Goal: Task Accomplishment & Management: Manage account settings

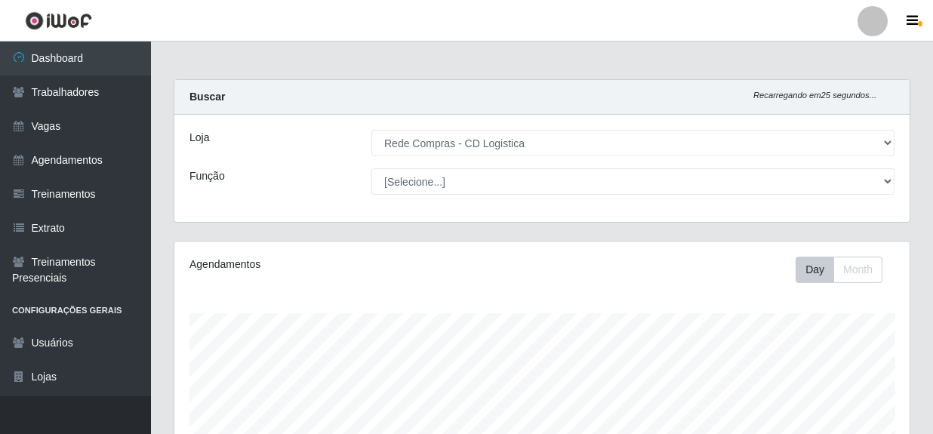
select select "429"
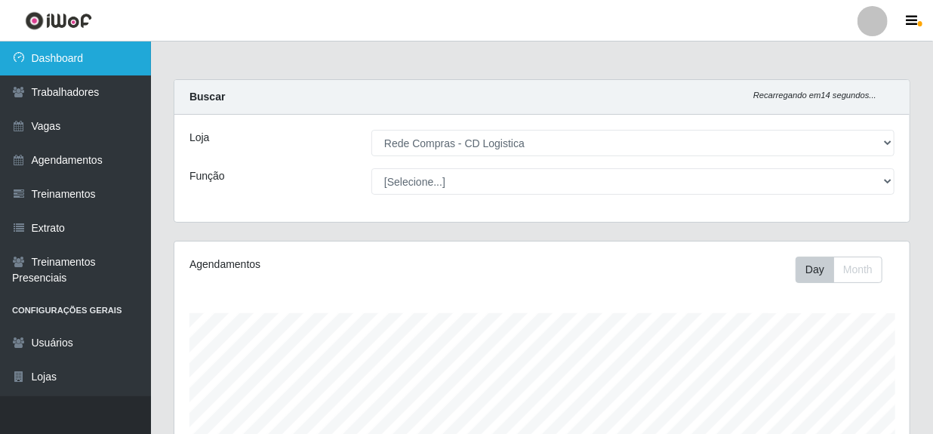
click at [43, 61] on link "Dashboard" at bounding box center [75, 58] width 151 height 34
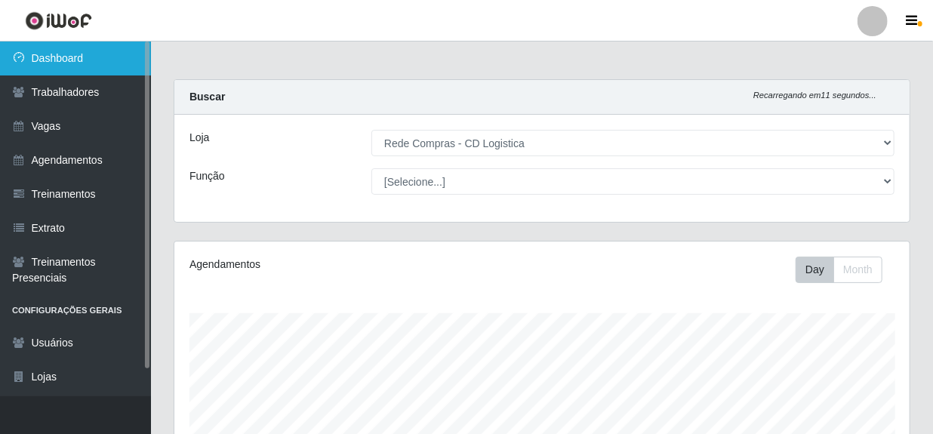
click at [53, 60] on link "Dashboard" at bounding box center [75, 58] width 151 height 34
click at [60, 66] on link "Dashboard" at bounding box center [75, 58] width 151 height 34
click at [80, 62] on link "Dashboard" at bounding box center [75, 58] width 151 height 34
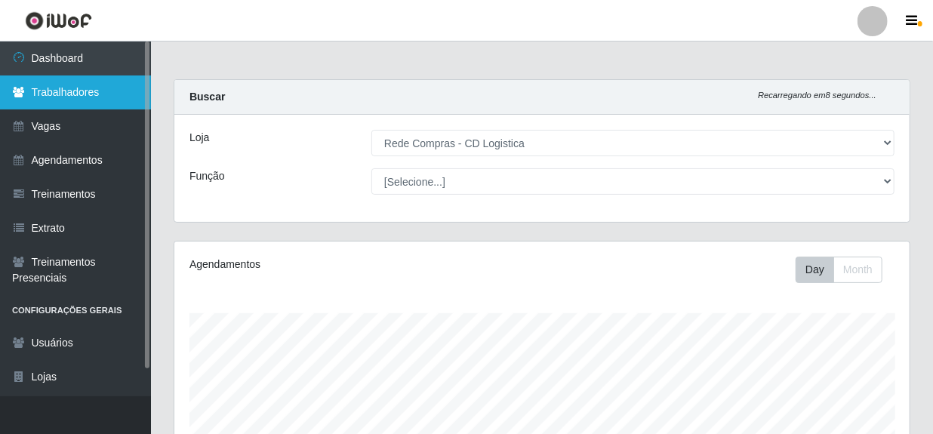
click at [63, 96] on link "Trabalhadores" at bounding box center [75, 92] width 151 height 34
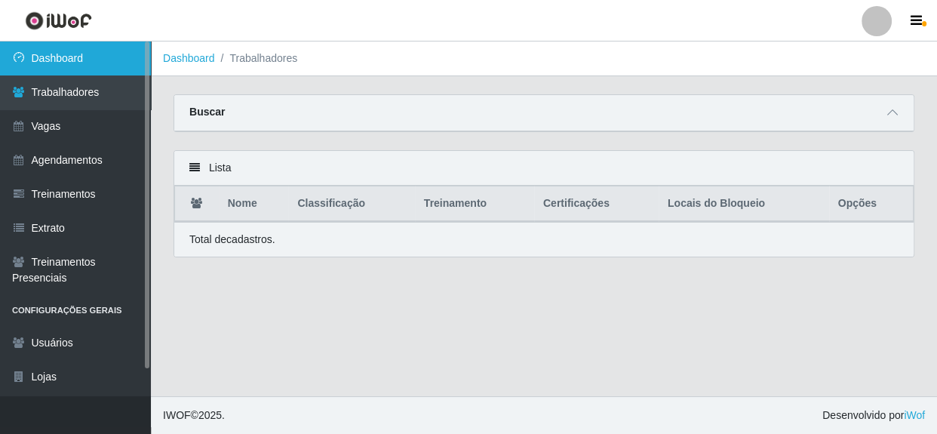
click at [69, 54] on link "Dashboard" at bounding box center [75, 58] width 151 height 34
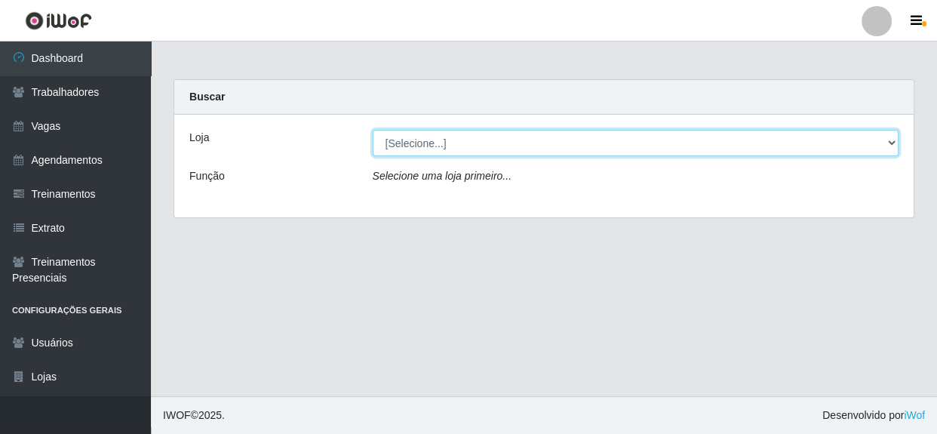
click at [890, 143] on select "[Selecione...] Rede Compras - CD Logistica" at bounding box center [636, 143] width 527 height 26
click at [373, 130] on select "[Selecione...] Rede Compras - CD Logistica" at bounding box center [636, 143] width 527 height 26
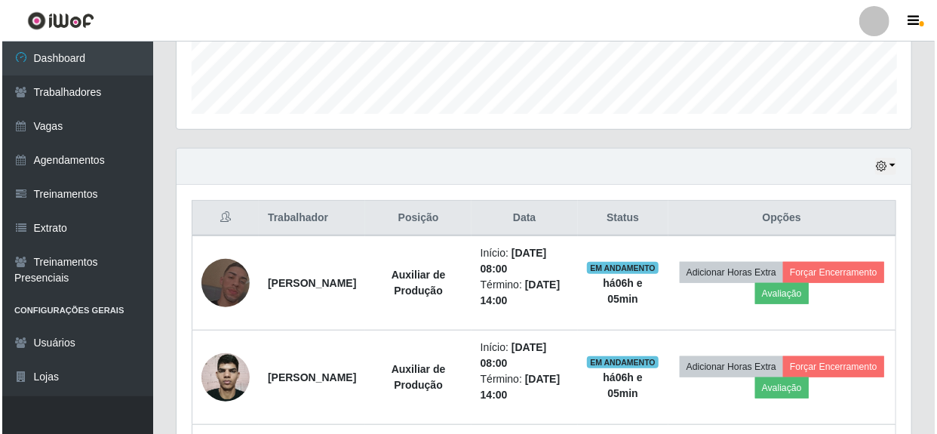
scroll to position [581, 0]
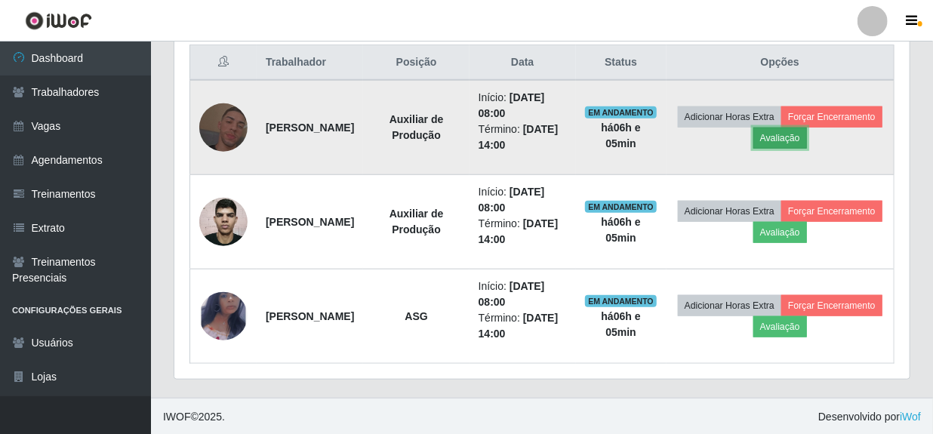
click at [807, 135] on button "Avaliação" at bounding box center [780, 138] width 54 height 21
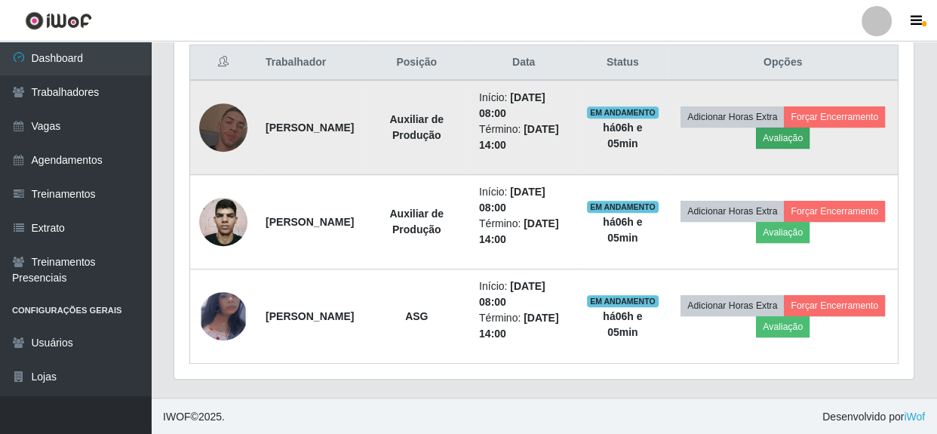
scroll to position [313, 728]
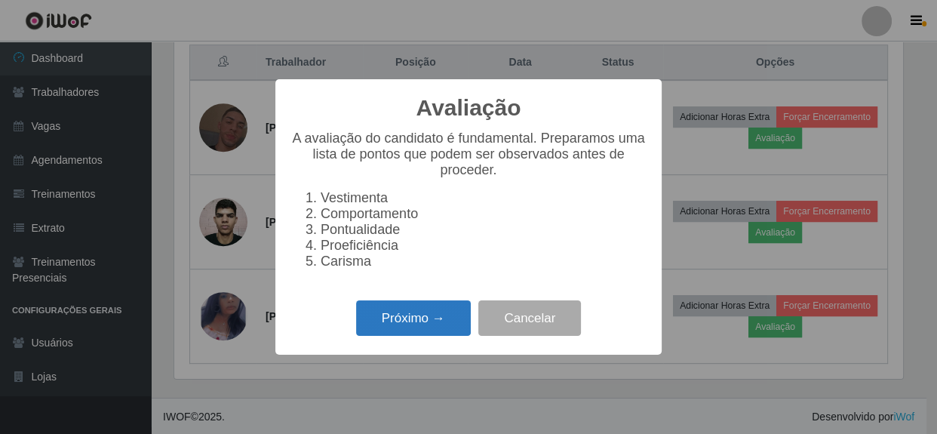
click at [437, 324] on button "Próximo →" at bounding box center [413, 317] width 115 height 35
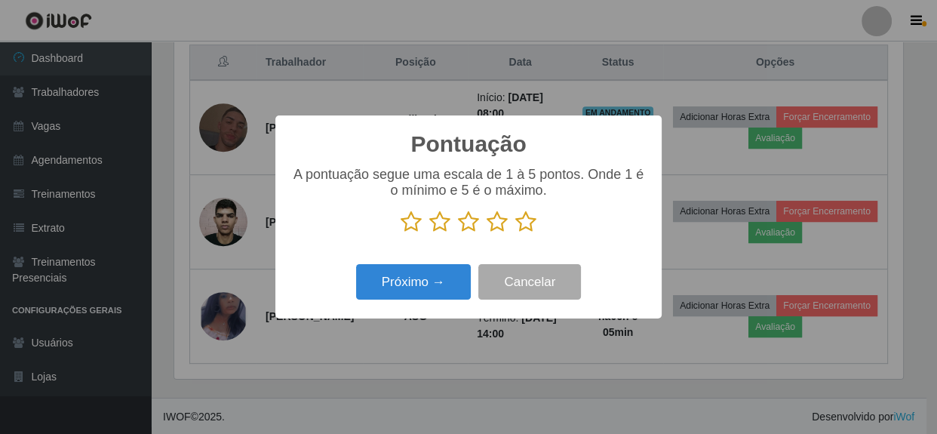
scroll to position [298, 0]
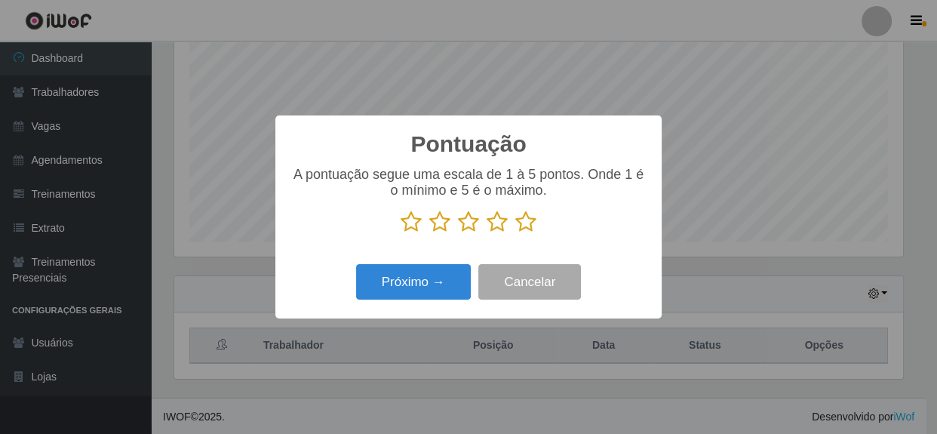
click at [527, 224] on icon at bounding box center [525, 222] width 21 height 23
click at [515, 233] on input "radio" at bounding box center [515, 233] width 0 height 0
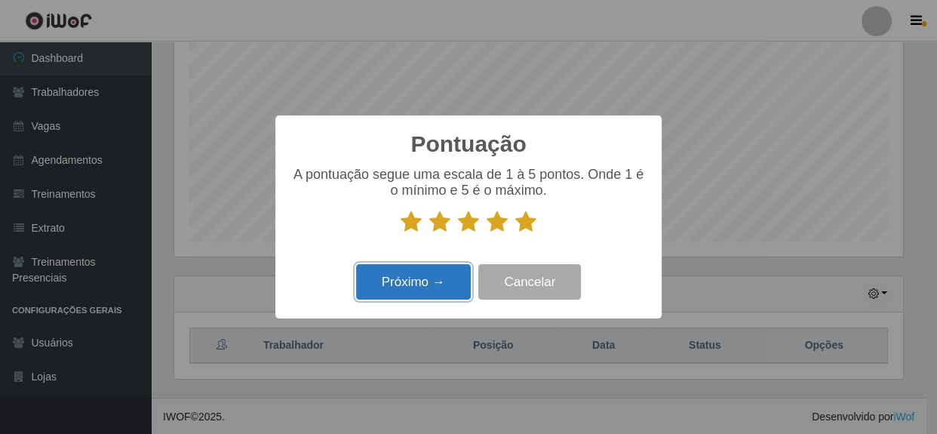
click at [415, 294] on button "Próximo →" at bounding box center [413, 281] width 115 height 35
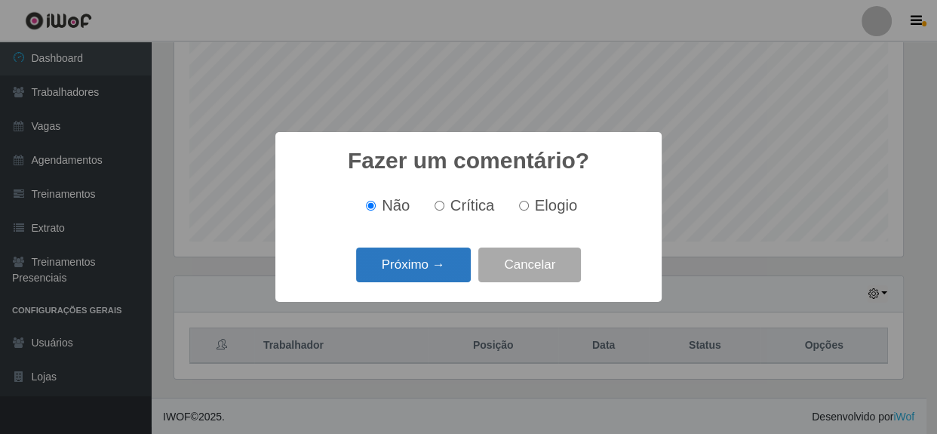
click at [414, 263] on button "Próximo →" at bounding box center [413, 264] width 115 height 35
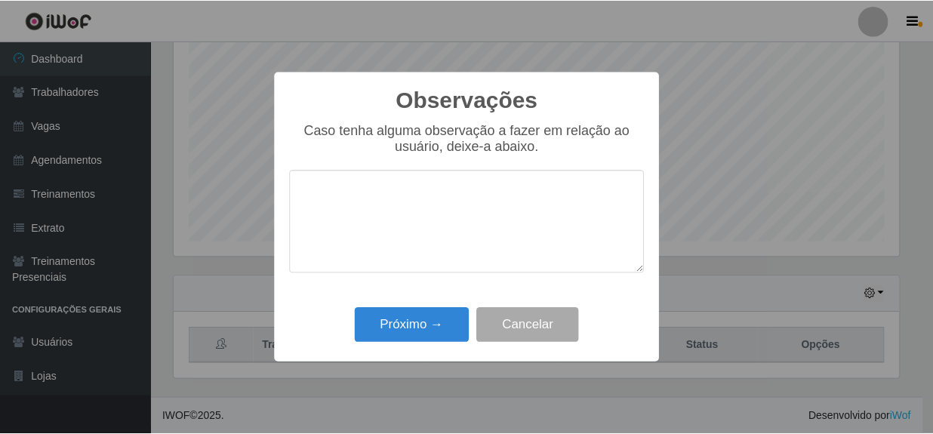
scroll to position [754196, 753779]
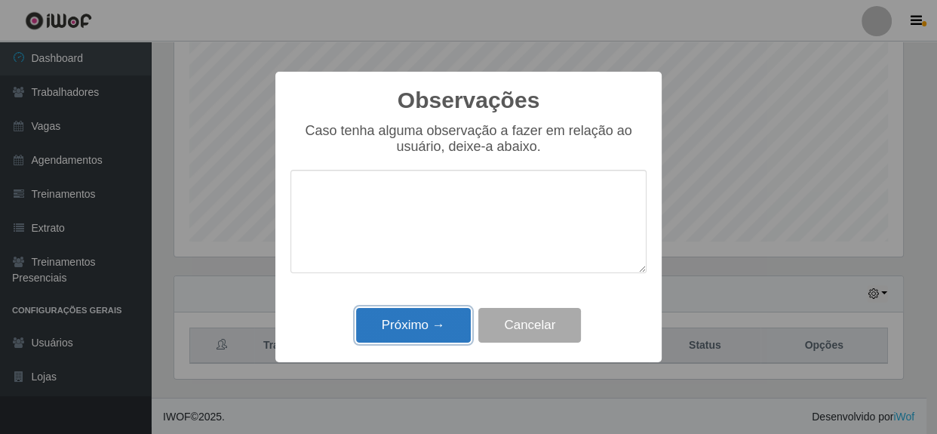
click at [417, 324] on button "Próximo →" at bounding box center [413, 325] width 115 height 35
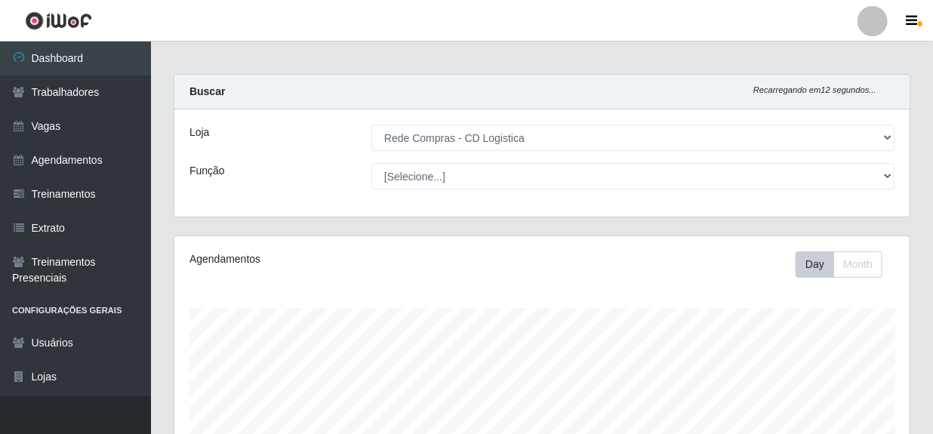
scroll to position [0, 0]
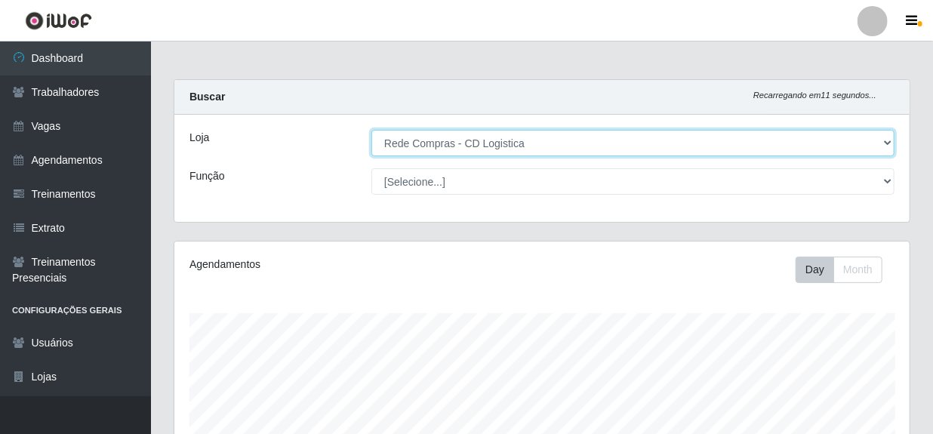
click at [886, 143] on select "[Selecione...] Rede Compras - CD Logistica" at bounding box center [632, 143] width 523 height 26
click at [822, 149] on select "[Selecione...] Rede Compras - CD Logistica" at bounding box center [632, 143] width 523 height 26
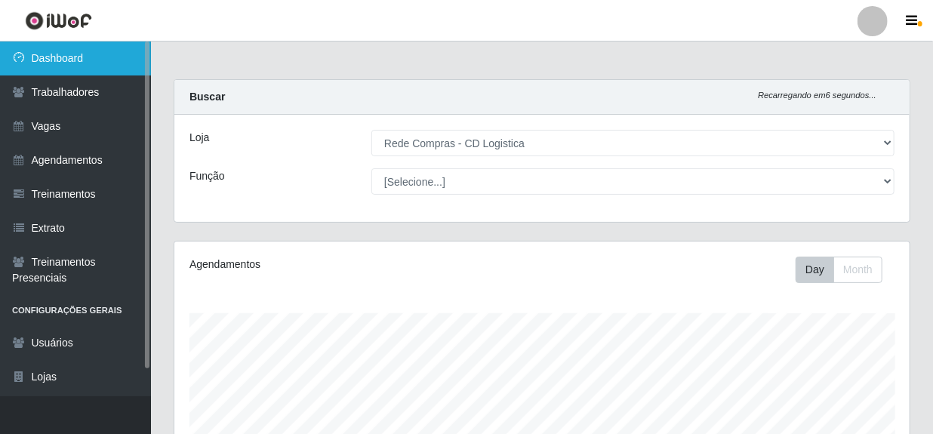
click at [65, 57] on link "Dashboard" at bounding box center [75, 58] width 151 height 34
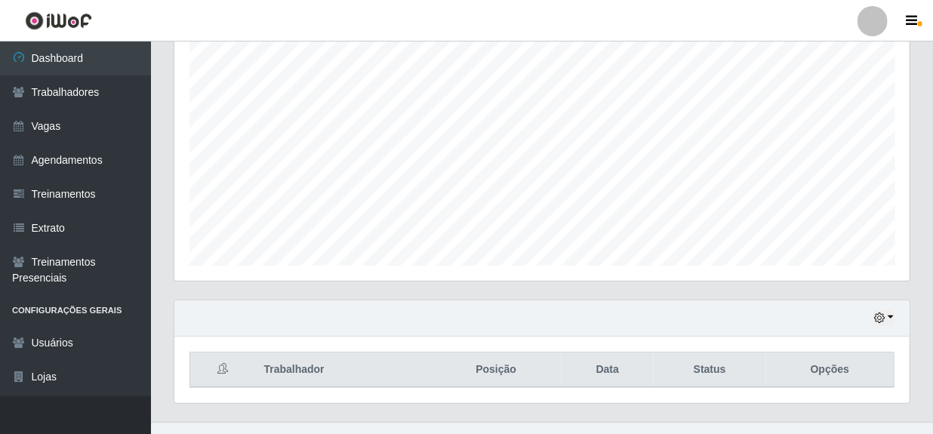
scroll to position [298, 0]
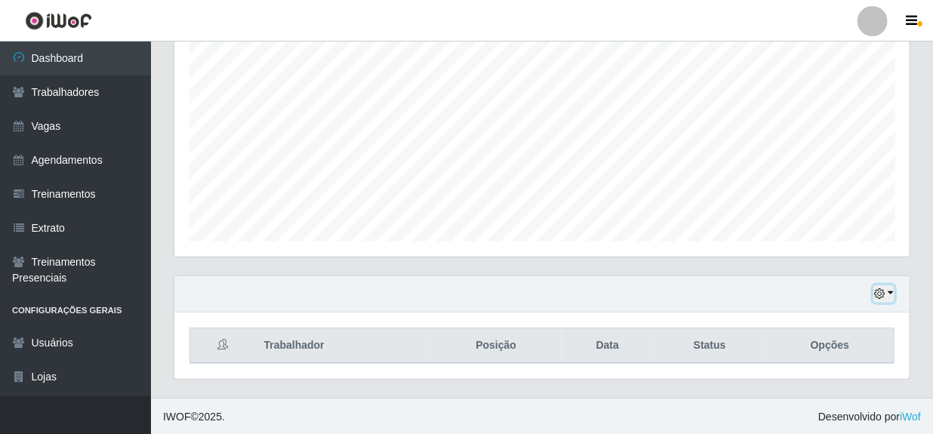
click at [888, 291] on button "button" at bounding box center [883, 293] width 21 height 17
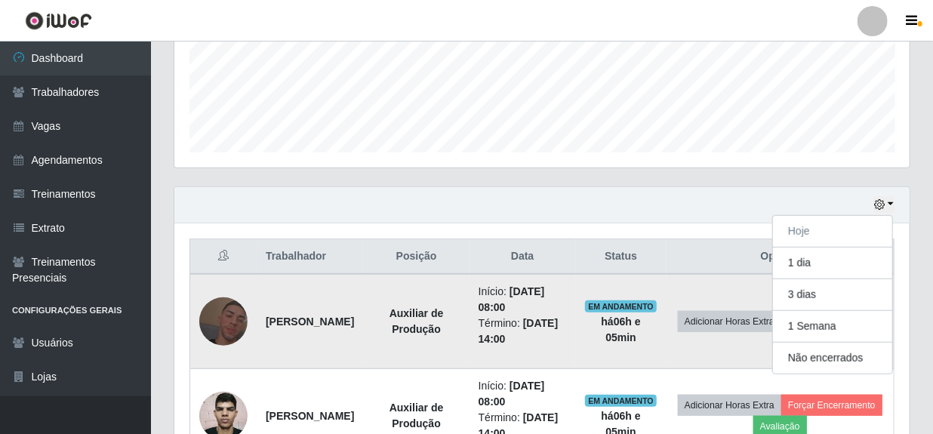
scroll to position [504, 0]
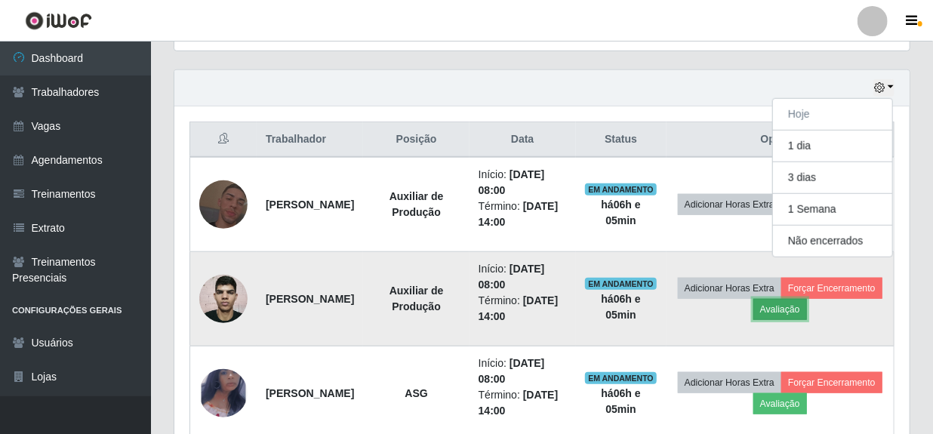
click at [807, 303] on button "Avaliação" at bounding box center [780, 309] width 54 height 21
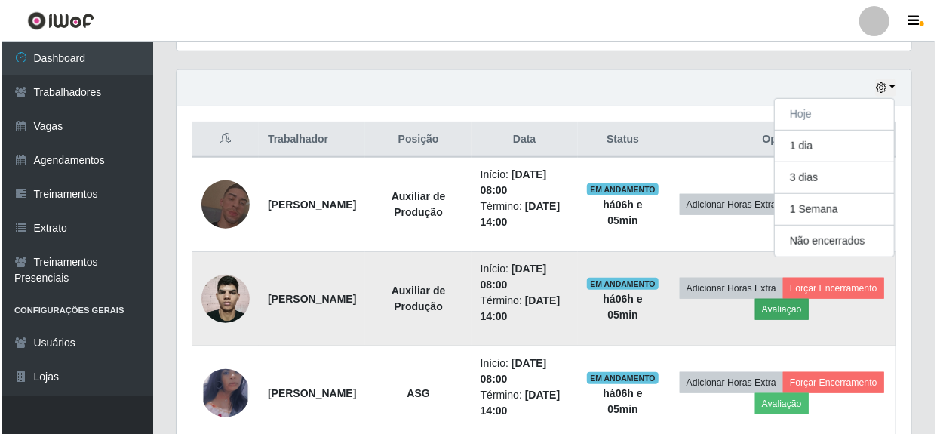
scroll to position [313, 728]
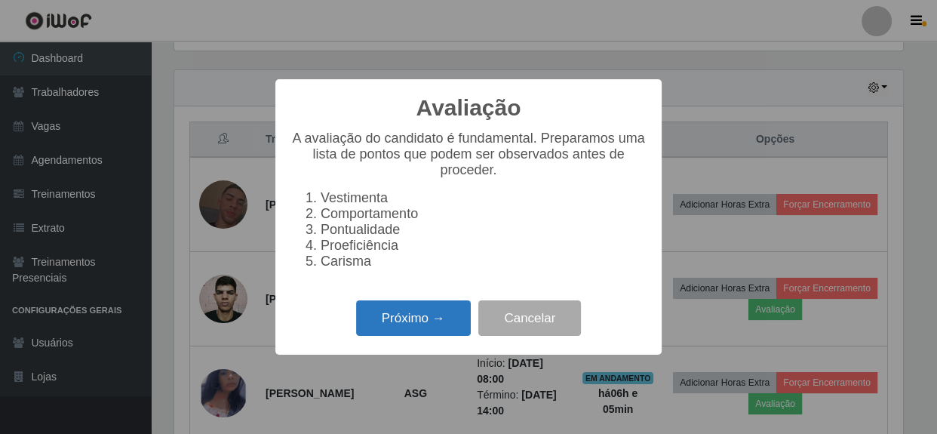
click at [453, 327] on button "Próximo →" at bounding box center [413, 317] width 115 height 35
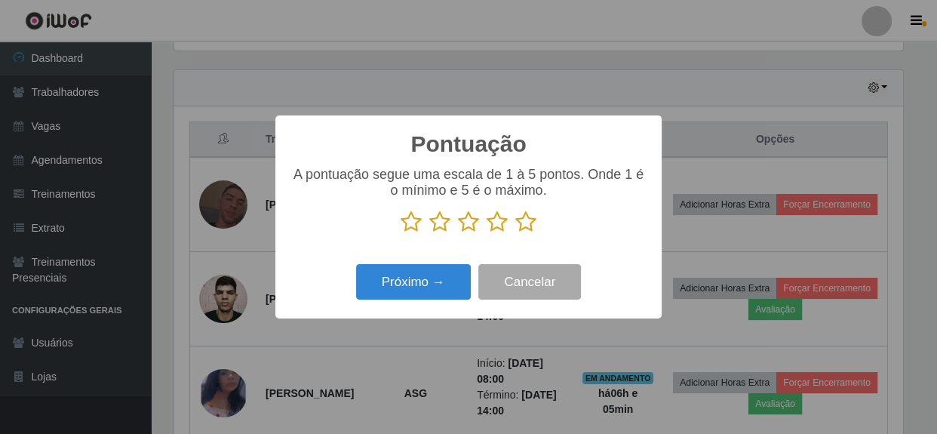
scroll to position [754196, 753779]
click at [525, 226] on icon at bounding box center [525, 222] width 21 height 23
click at [515, 233] on input "radio" at bounding box center [515, 233] width 0 height 0
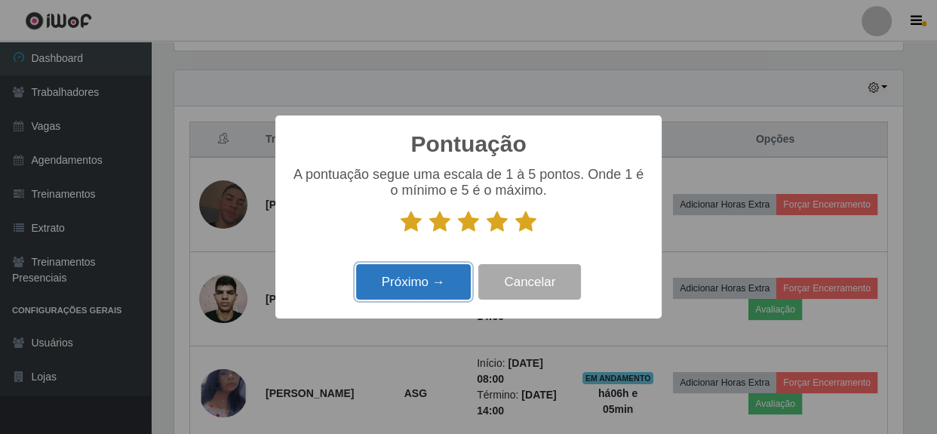
click at [441, 274] on button "Próximo →" at bounding box center [413, 281] width 115 height 35
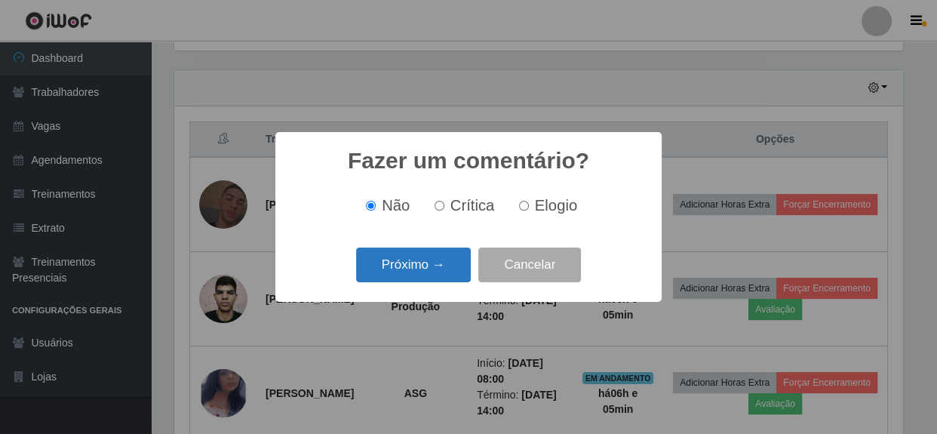
click at [448, 266] on button "Próximo →" at bounding box center [413, 264] width 115 height 35
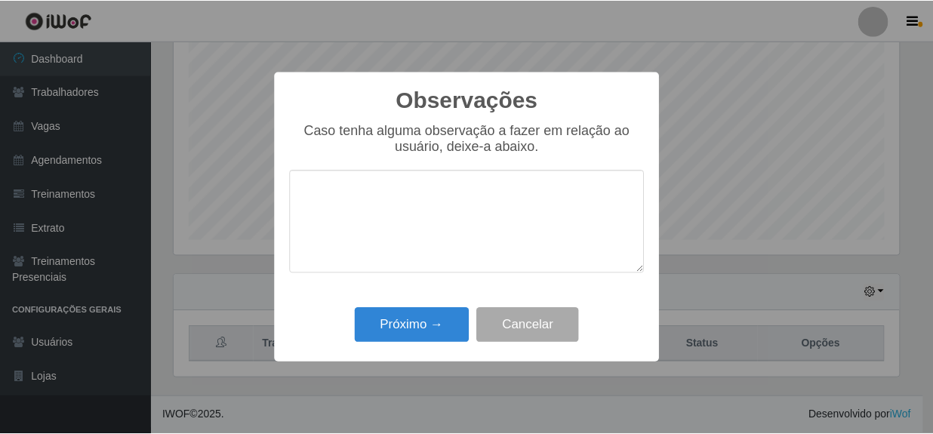
scroll to position [298, 0]
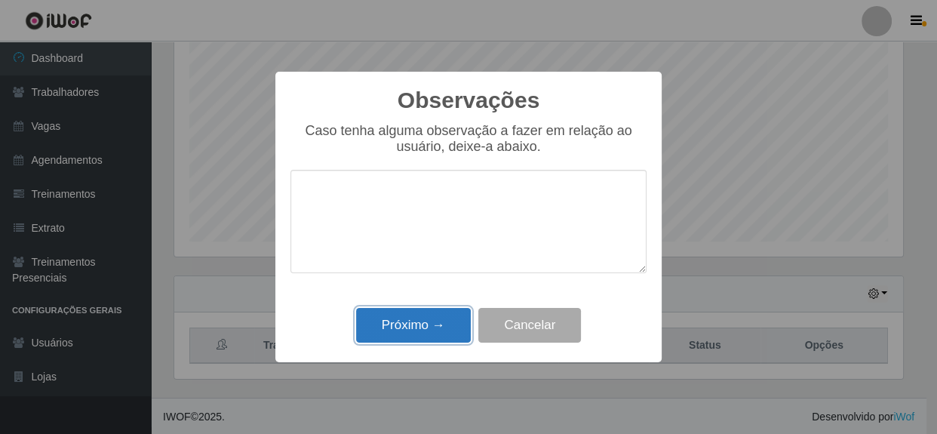
click at [432, 326] on button "Próximo →" at bounding box center [413, 325] width 115 height 35
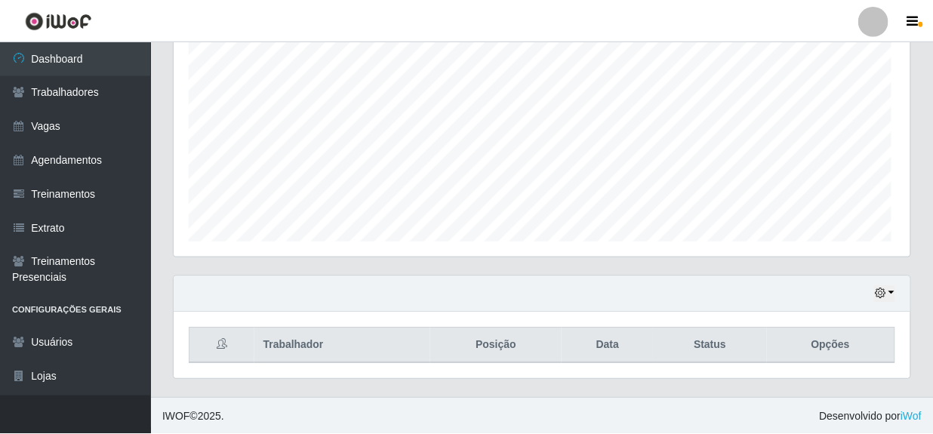
scroll to position [313, 735]
click at [887, 296] on button "button" at bounding box center [883, 293] width 21 height 17
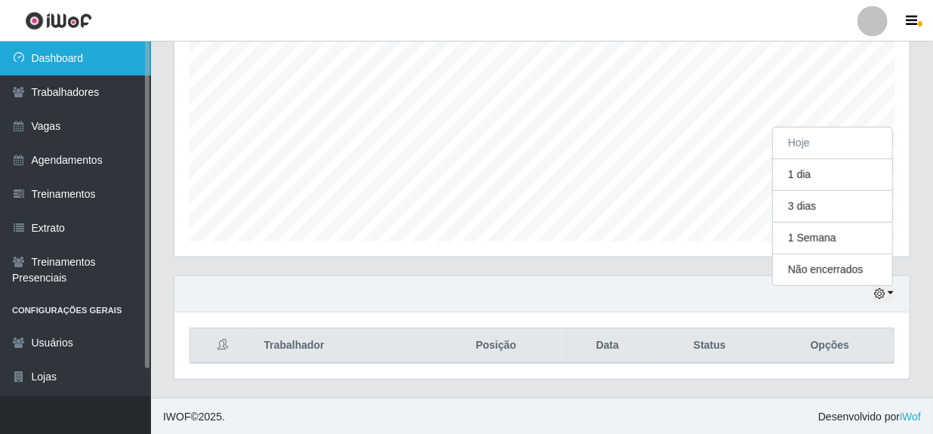
click at [88, 57] on link "Dashboard" at bounding box center [75, 58] width 151 height 34
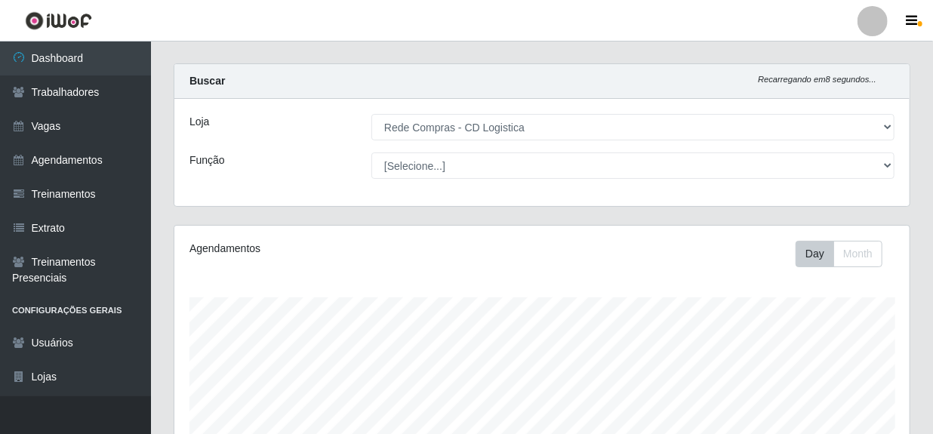
scroll to position [0, 0]
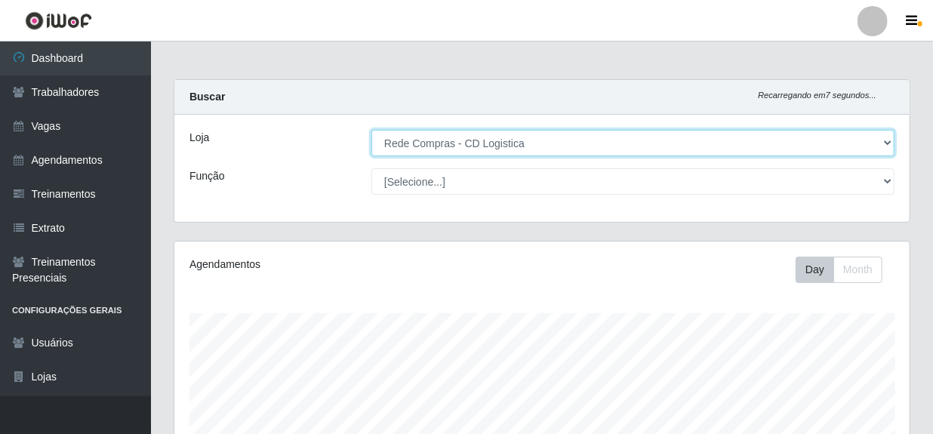
click at [659, 144] on select "[Selecione...] Rede Compras - CD Logistica" at bounding box center [632, 143] width 523 height 26
click at [372, 130] on select "[Selecione...] Rede Compras - CD Logistica" at bounding box center [632, 143] width 523 height 26
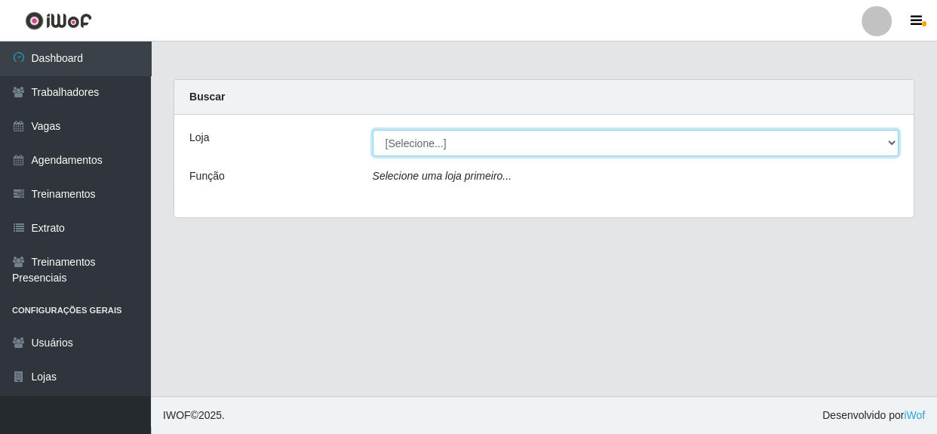
click at [546, 146] on select "[Selecione...] Rede Compras - CD Logistica" at bounding box center [636, 143] width 527 height 26
click at [373, 130] on select "[Selecione...] Rede Compras - CD Logistica" at bounding box center [636, 143] width 527 height 26
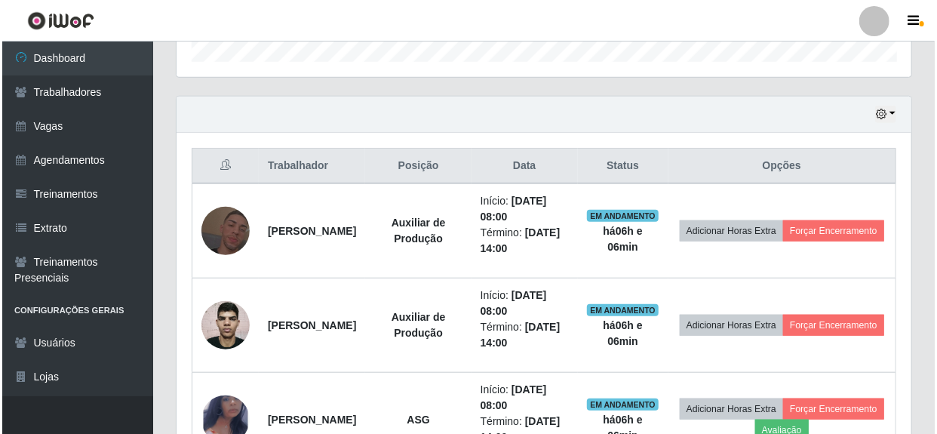
scroll to position [581, 0]
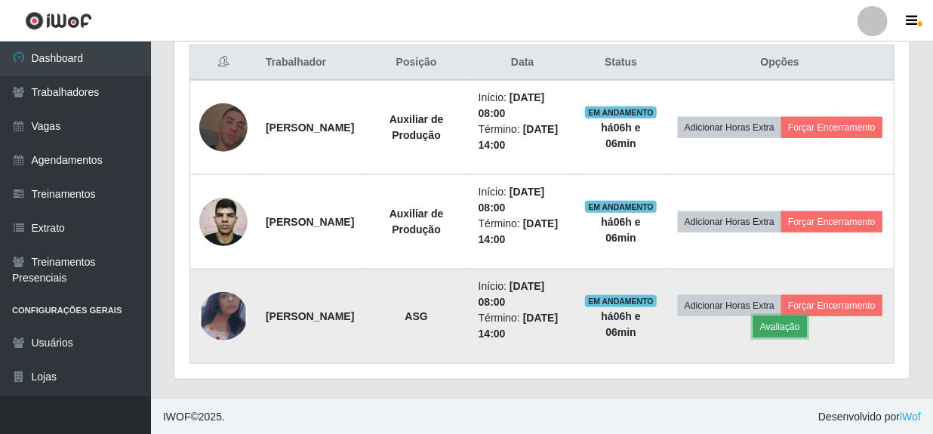
click at [807, 324] on button "Avaliação" at bounding box center [780, 326] width 54 height 21
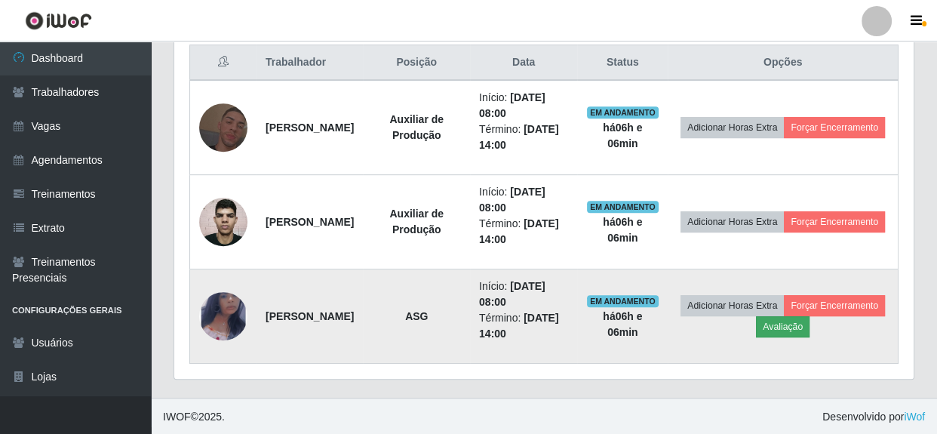
scroll to position [313, 728]
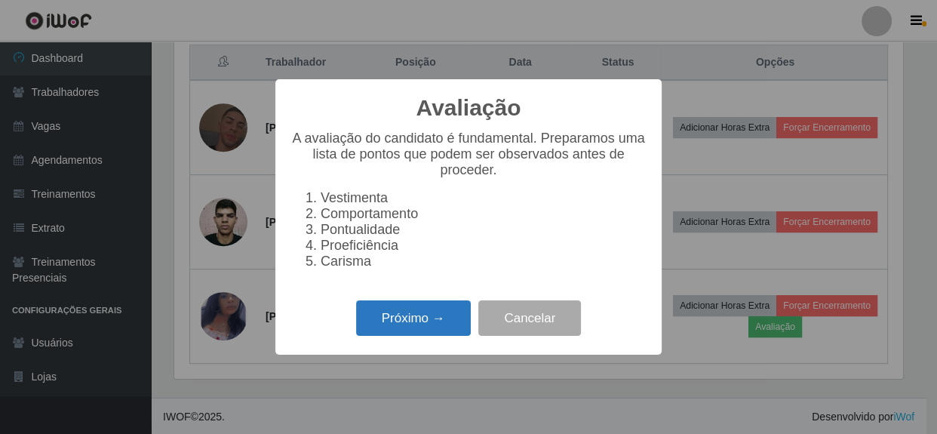
click at [407, 331] on button "Próximo →" at bounding box center [413, 317] width 115 height 35
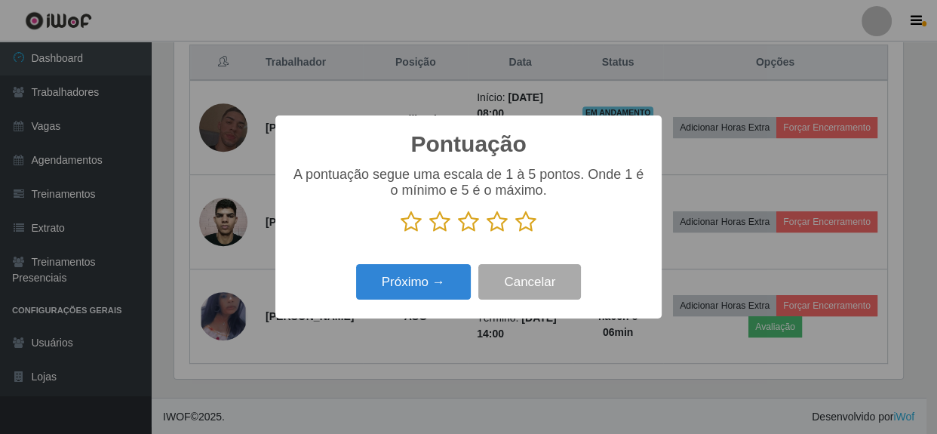
click at [529, 229] on icon at bounding box center [525, 222] width 21 height 23
click at [515, 233] on input "radio" at bounding box center [515, 233] width 0 height 0
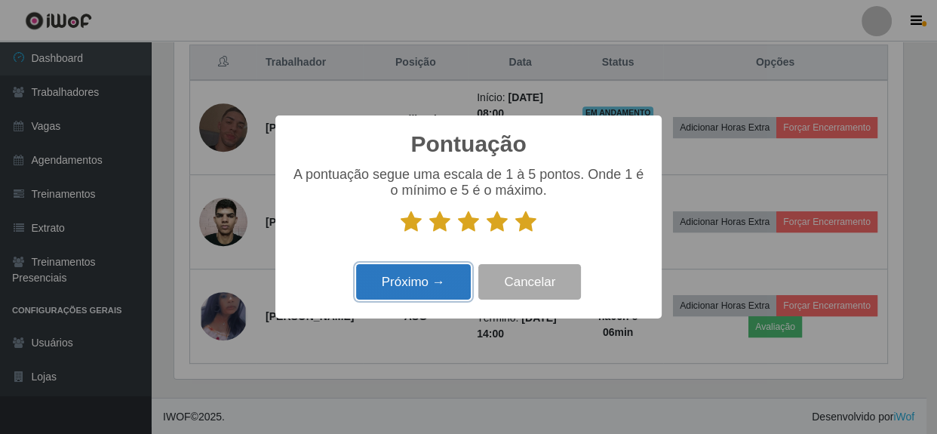
click at [409, 292] on button "Próximo →" at bounding box center [413, 281] width 115 height 35
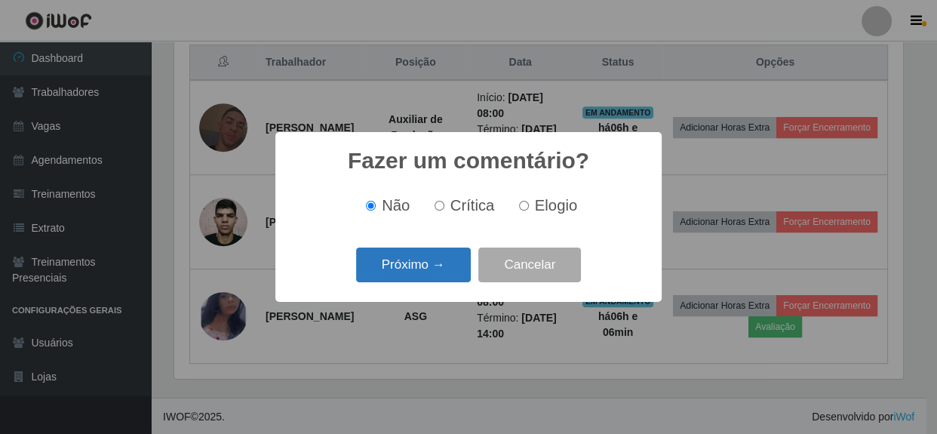
click at [456, 257] on button "Próximo →" at bounding box center [413, 264] width 115 height 35
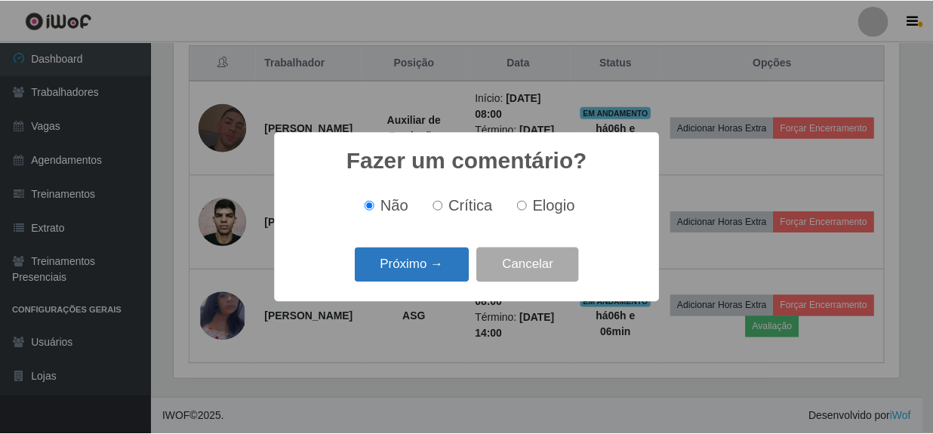
scroll to position [754196, 753779]
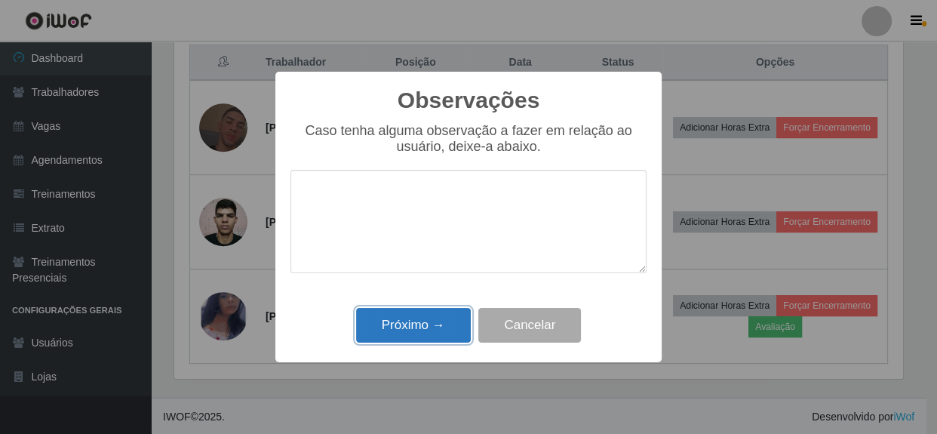
click at [429, 334] on button "Próximo →" at bounding box center [413, 325] width 115 height 35
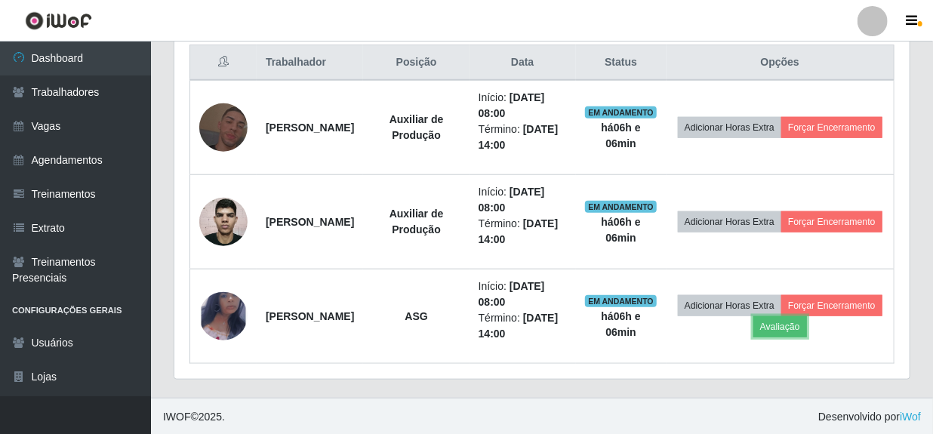
scroll to position [754196, 753773]
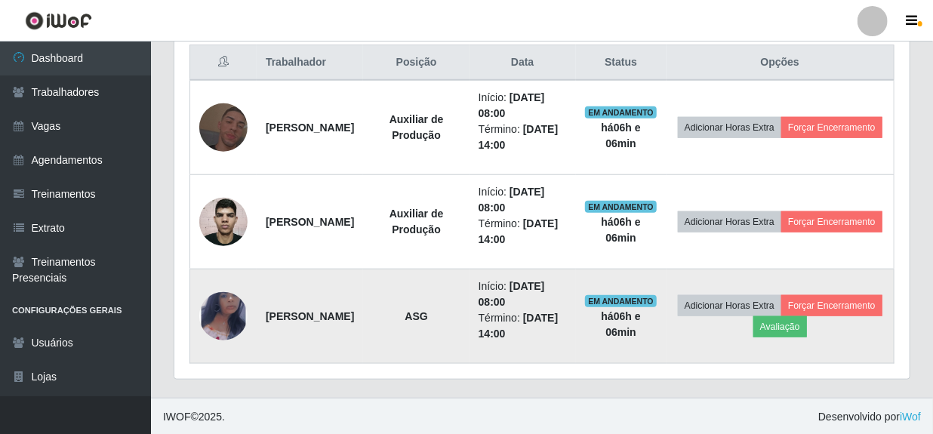
click at [217, 312] on img at bounding box center [223, 316] width 48 height 78
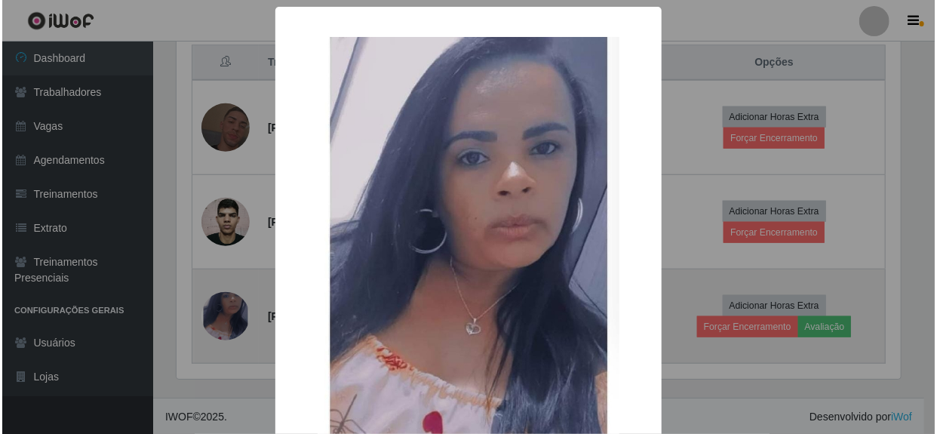
scroll to position [313, 728]
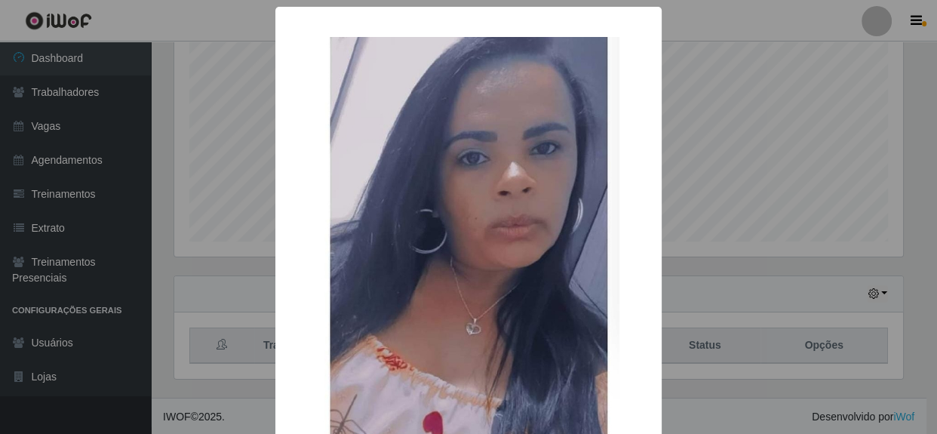
click at [699, 290] on div "× OK Cancel" at bounding box center [468, 217] width 937 height 434
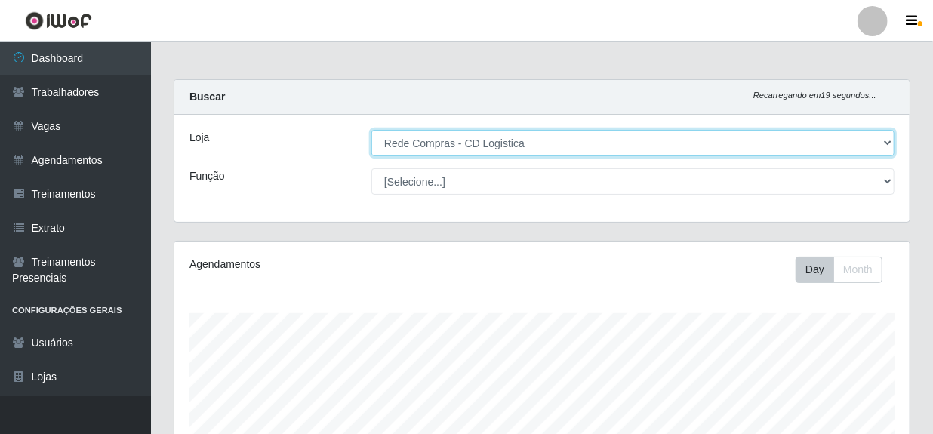
click at [635, 145] on select "[Selecione...] Rede Compras - CD Logistica" at bounding box center [632, 143] width 523 height 26
click at [372, 130] on select "[Selecione...] Rede Compras - CD Logistica" at bounding box center [632, 143] width 523 height 26
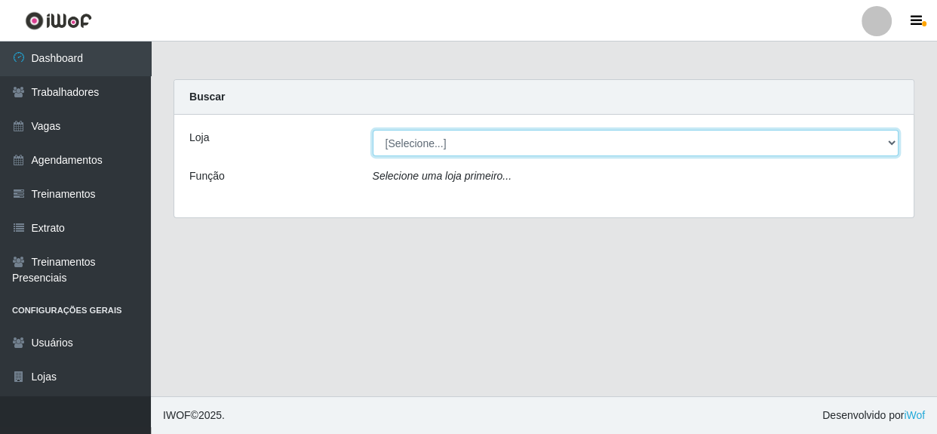
click at [527, 146] on select "[Selecione...] Rede Compras - CD Logistica" at bounding box center [636, 143] width 527 height 26
select select "429"
click at [373, 130] on select "[Selecione...] Rede Compras - CD Logistica" at bounding box center [636, 143] width 527 height 26
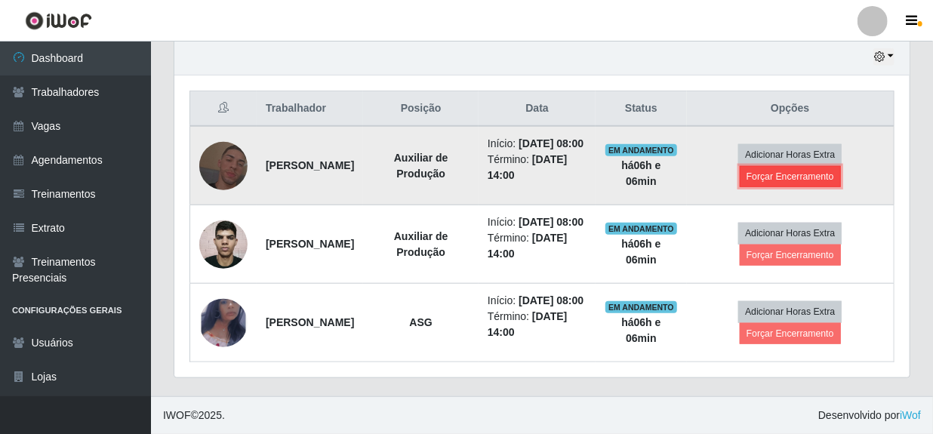
click at [791, 166] on button "Forçar Encerramento" at bounding box center [789, 176] width 101 height 21
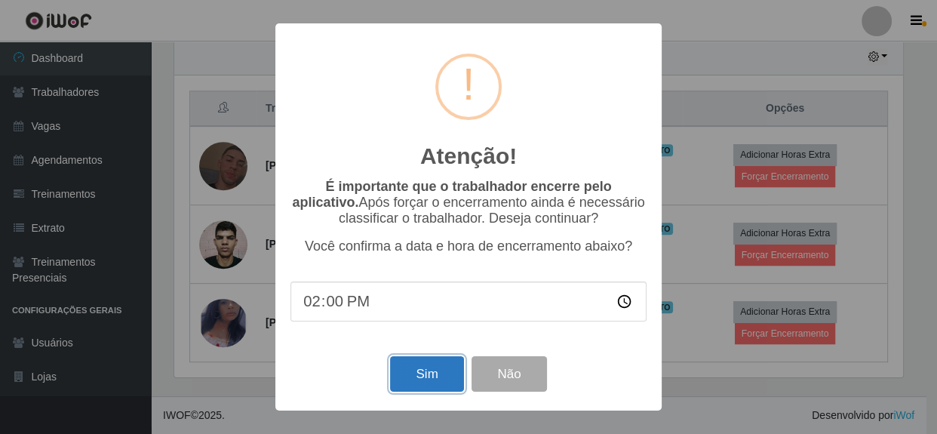
click at [426, 384] on button "Sim" at bounding box center [426, 373] width 73 height 35
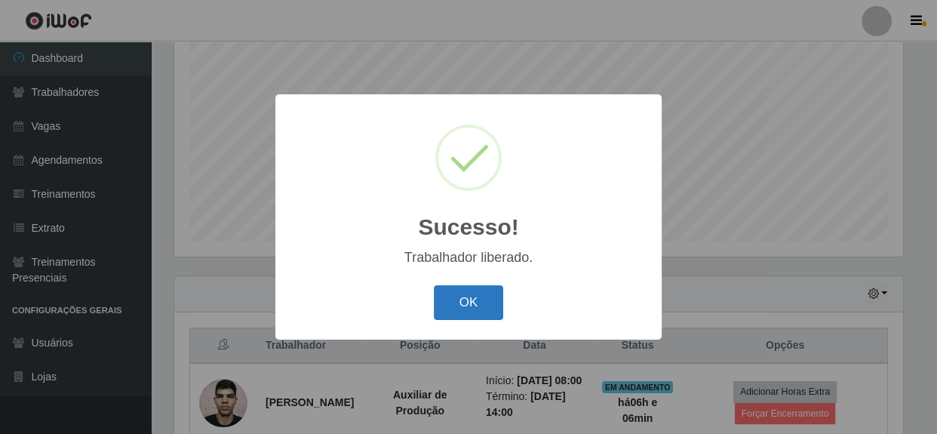
click at [496, 309] on button "OK" at bounding box center [469, 302] width 70 height 35
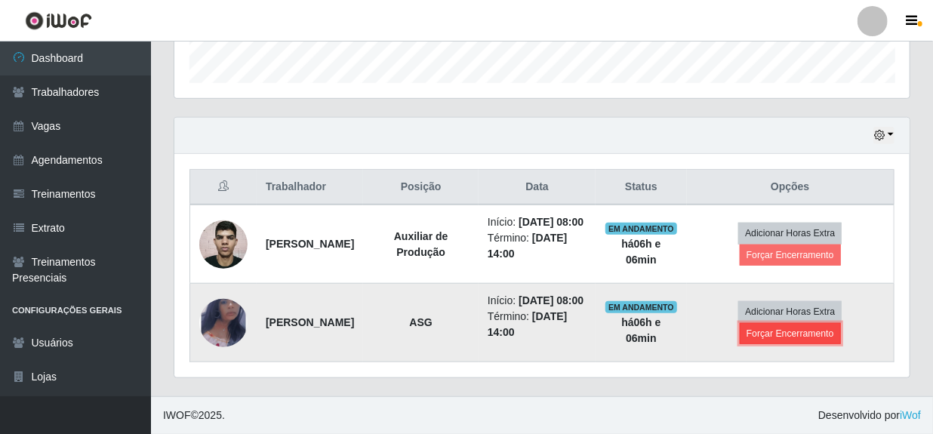
click at [815, 324] on button "Forçar Encerramento" at bounding box center [789, 333] width 101 height 21
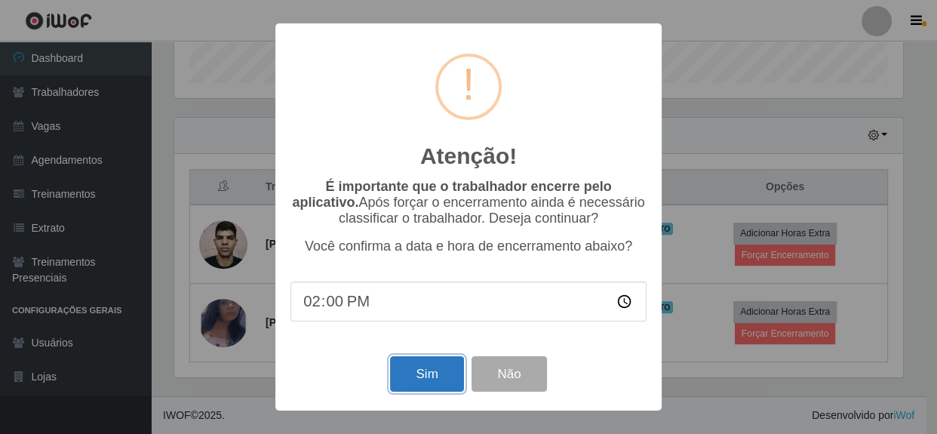
click at [418, 378] on button "Sim" at bounding box center [426, 373] width 73 height 35
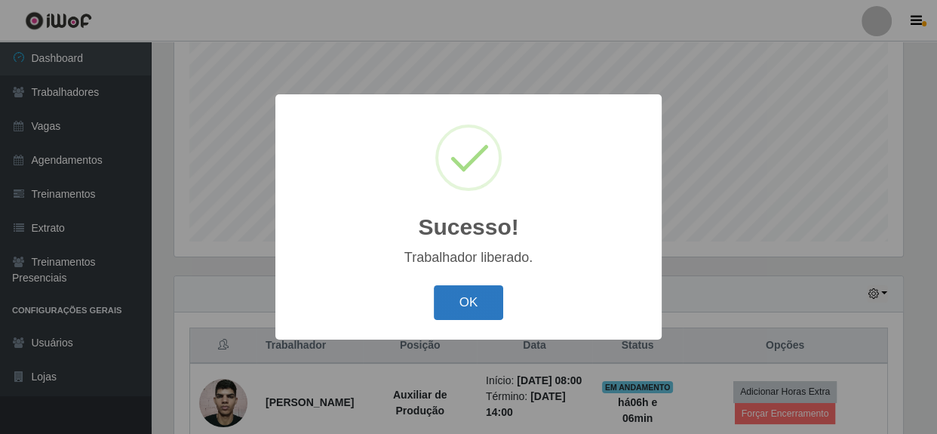
click at [478, 301] on button "OK" at bounding box center [469, 302] width 70 height 35
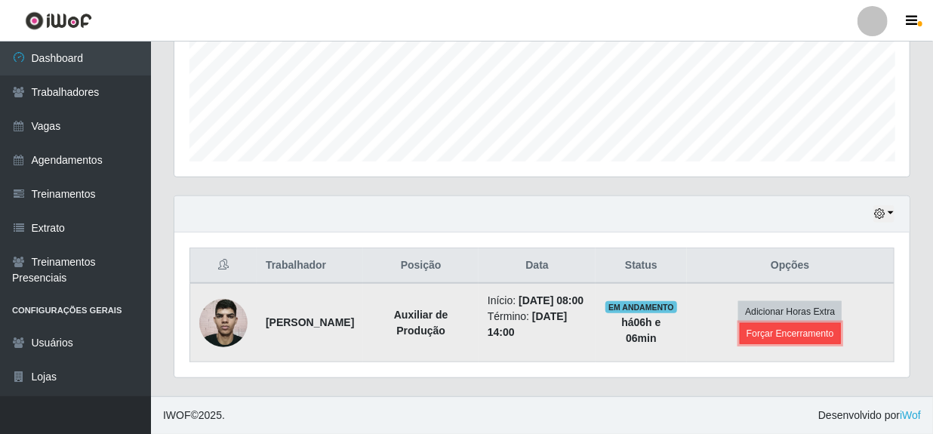
click at [827, 323] on button "Forçar Encerramento" at bounding box center [789, 333] width 101 height 21
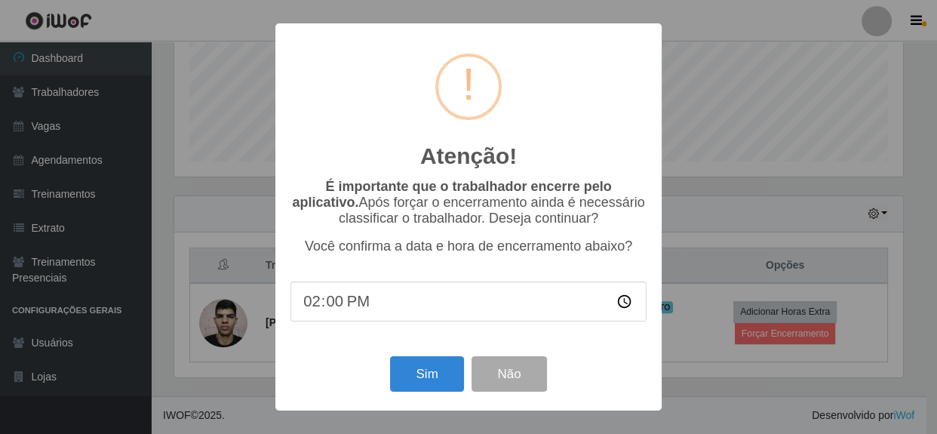
click at [730, 394] on div "Atenção! × É importante que o trabalhador encerre pelo aplicativo. Após forçar …" at bounding box center [468, 217] width 937 height 434
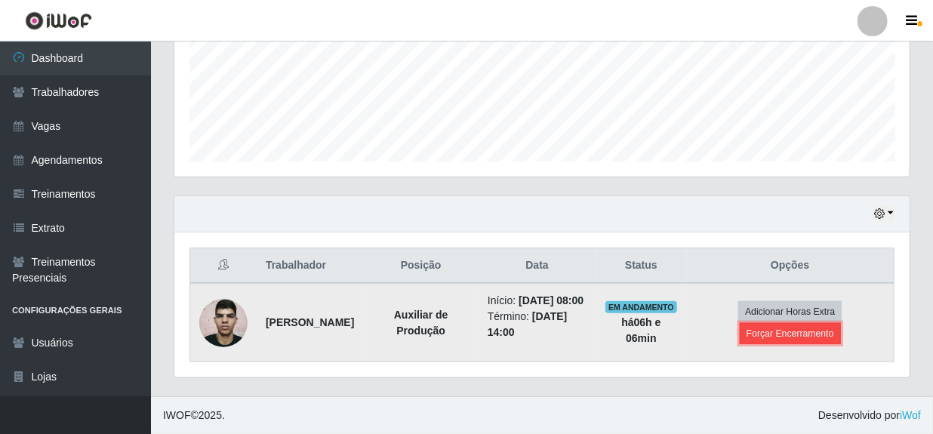
click at [798, 327] on button "Forçar Encerramento" at bounding box center [789, 333] width 101 height 21
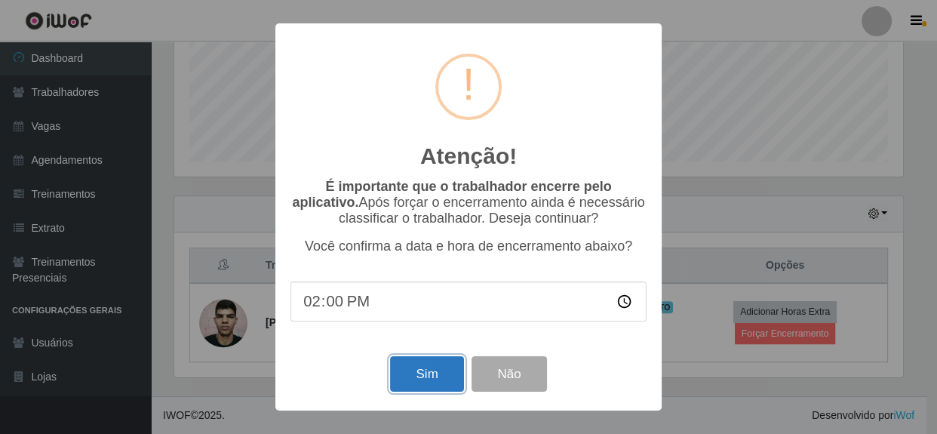
click at [437, 370] on button "Sim" at bounding box center [426, 373] width 73 height 35
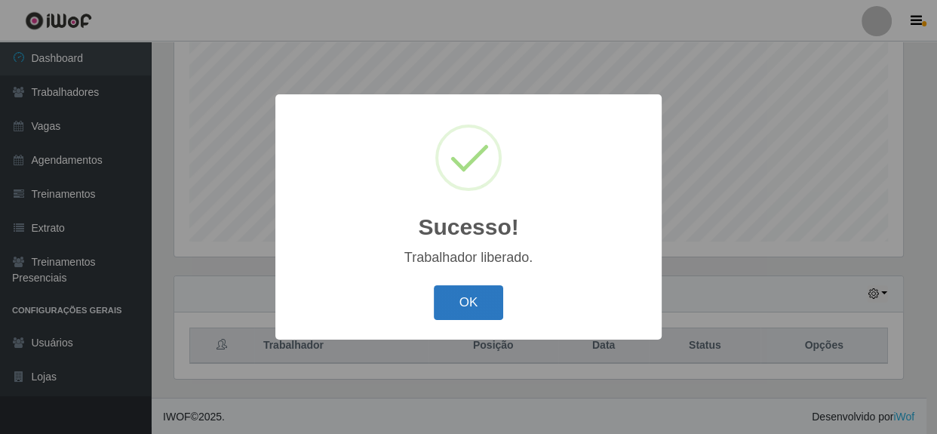
click at [485, 300] on button "OK" at bounding box center [469, 302] width 70 height 35
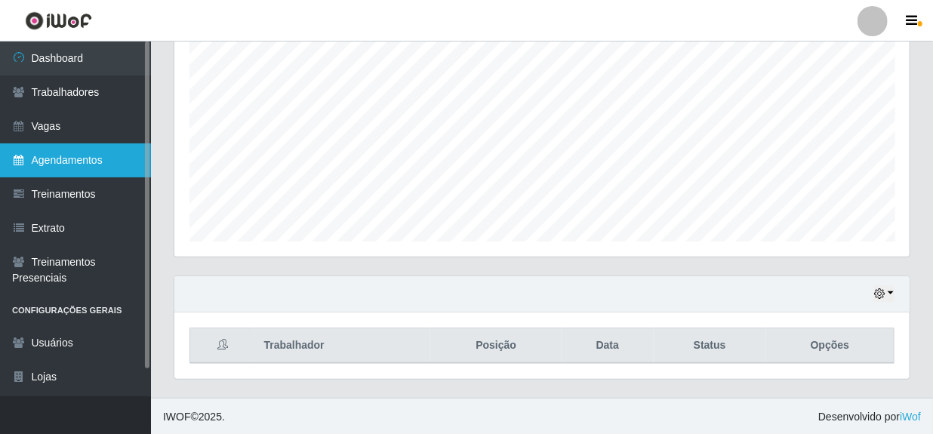
click at [57, 161] on link "Agendamentos" at bounding box center [75, 160] width 151 height 34
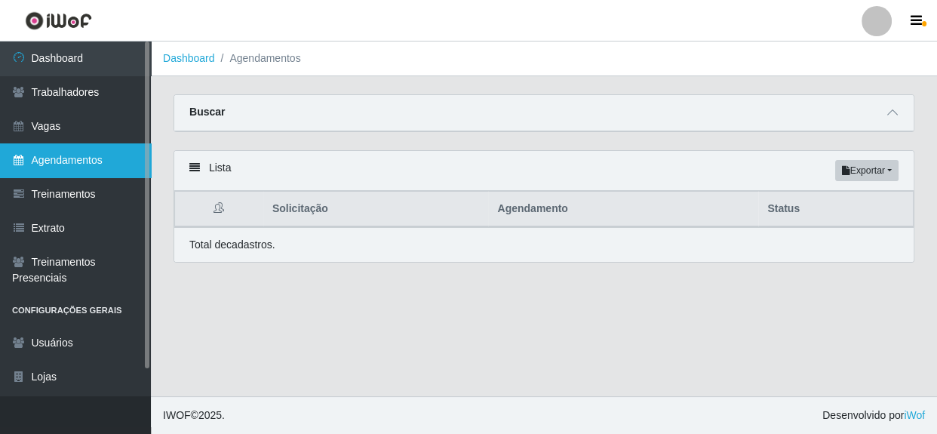
click at [52, 161] on link "Agendamentos" at bounding box center [75, 160] width 151 height 34
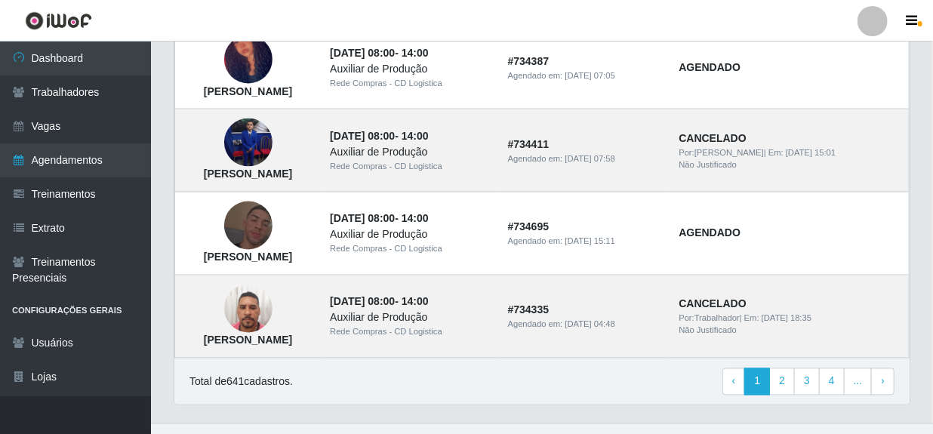
scroll to position [1139, 0]
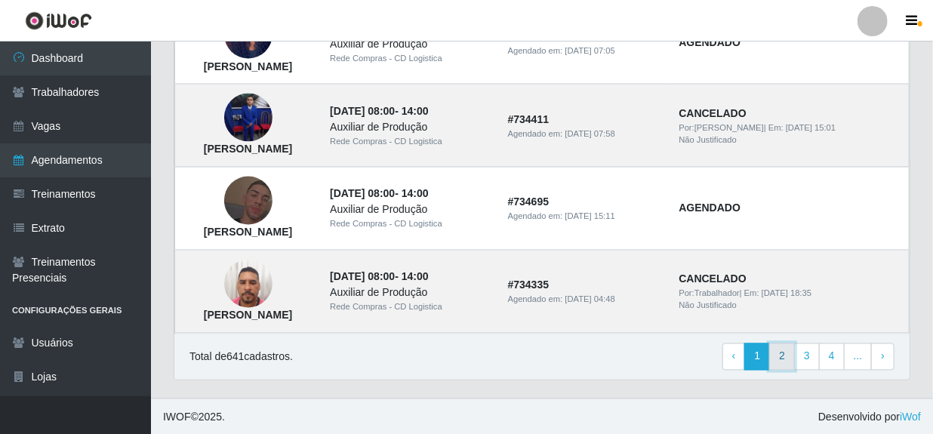
click at [784, 349] on link "2" at bounding box center [782, 356] width 26 height 27
